Goal: Information Seeking & Learning: Learn about a topic

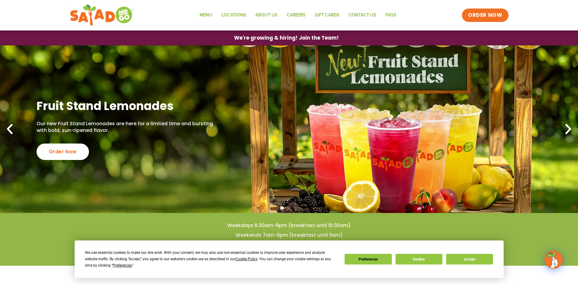
click at [474, 265] on div "We use essential cookies to make our site work. With your consent, we may also …" at bounding box center [289, 259] width 408 height 19
click at [474, 261] on button "Accept" at bounding box center [469, 259] width 47 height 11
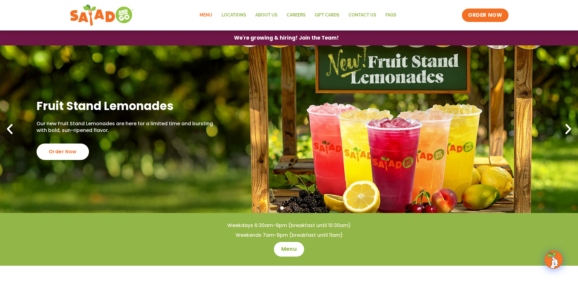
click at [203, 16] on link "Menu" at bounding box center [206, 15] width 22 height 14
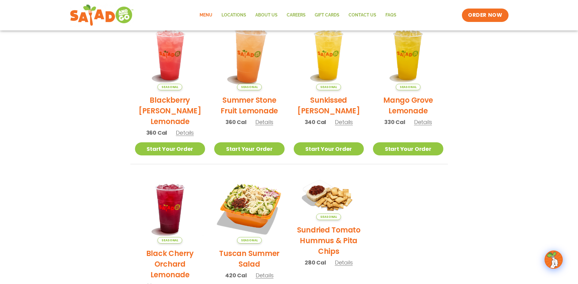
scroll to position [30, 0]
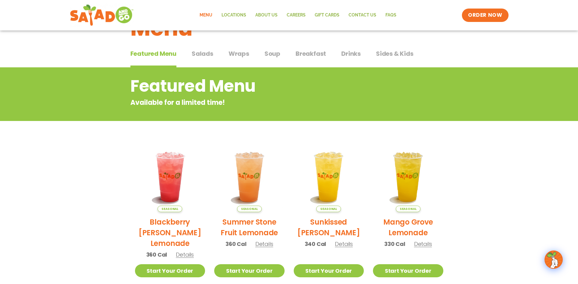
click at [280, 54] on div "Featured Menu Featured Menu Salads Salads Wraps Wraps Soup Soup Breakfast Break…" at bounding box center [289, 57] width 318 height 21
click at [273, 55] on span "Soup" at bounding box center [273, 53] width 16 height 9
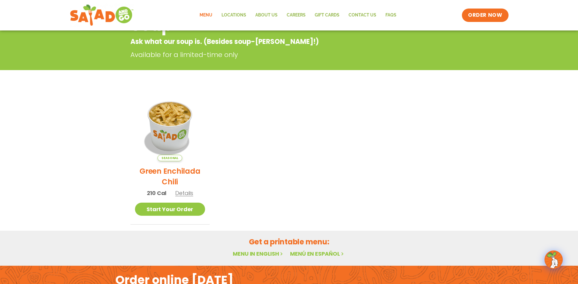
scroll to position [30, 0]
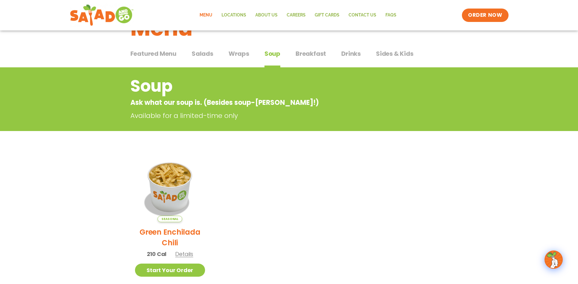
click at [235, 58] on span "Wraps" at bounding box center [239, 53] width 21 height 9
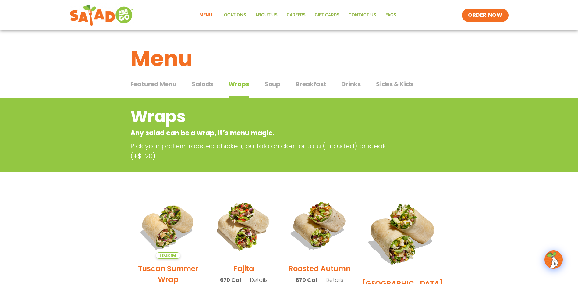
click at [311, 87] on span "Breakfast" at bounding box center [311, 84] width 30 height 9
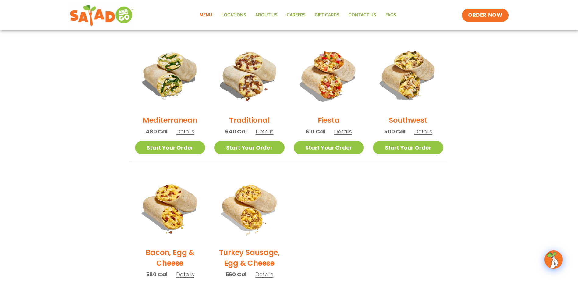
scroll to position [30, 0]
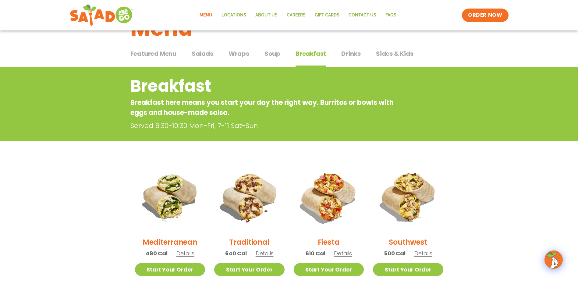
click at [343, 50] on span "Drinks" at bounding box center [351, 53] width 20 height 9
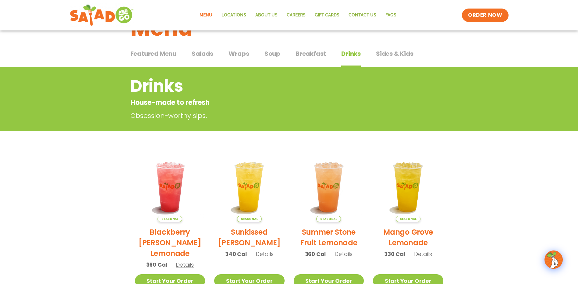
click at [386, 49] on span "Sides & Kids" at bounding box center [395, 53] width 38 height 9
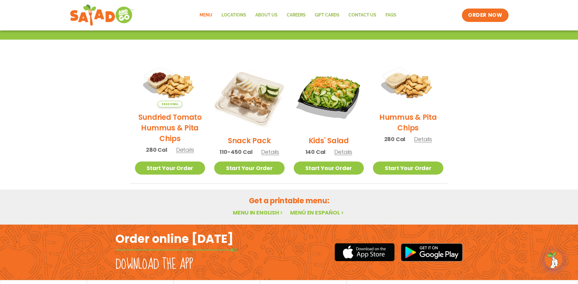
scroll to position [30, 0]
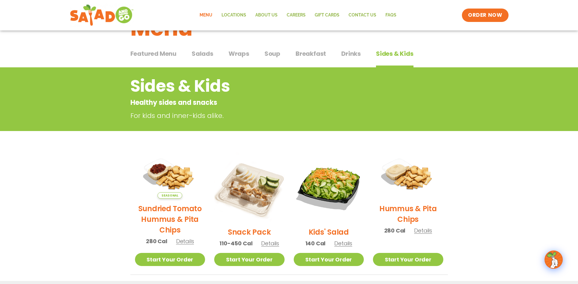
click at [200, 56] on span "Salads" at bounding box center [203, 53] width 22 height 9
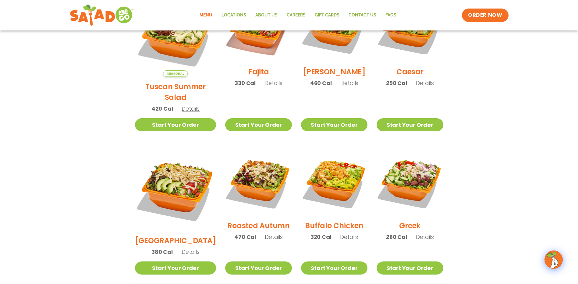
scroll to position [55, 0]
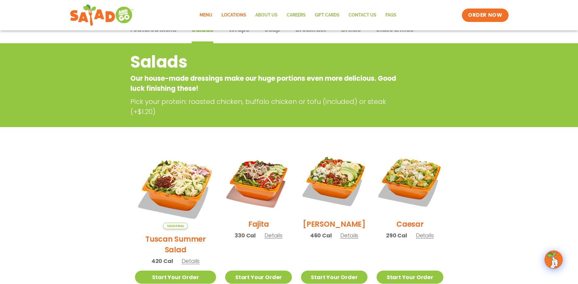
click at [235, 18] on link "Locations" at bounding box center [234, 15] width 34 height 14
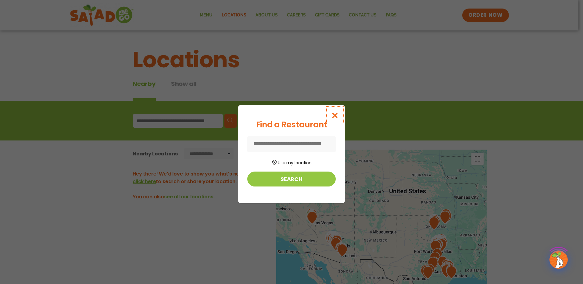
click at [334, 110] on button "Close modal" at bounding box center [335, 115] width 20 height 20
